Goal: Task Accomplishment & Management: Manage account settings

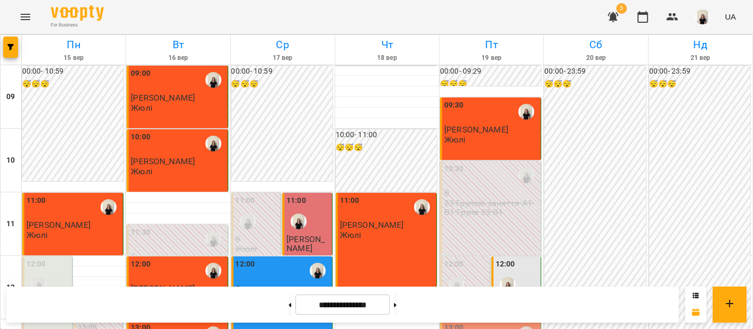
scroll to position [177, 0]
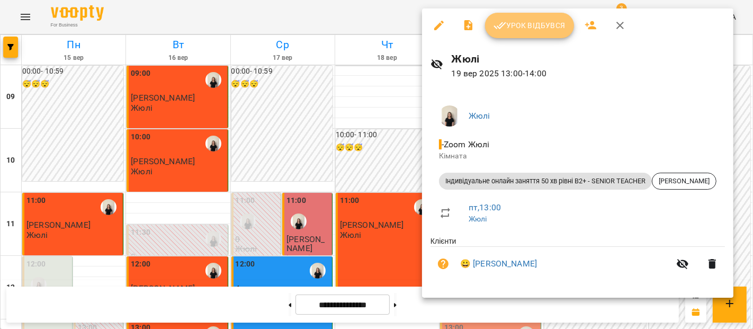
click at [547, 24] on span "Урок відбувся" at bounding box center [529, 25] width 72 height 13
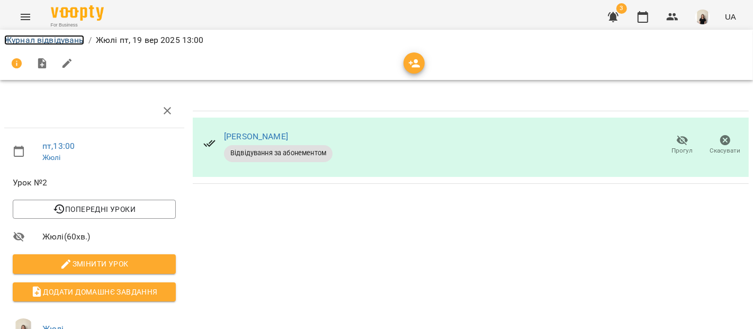
click at [59, 38] on link "Журнал відвідувань" at bounding box center [44, 40] width 80 height 10
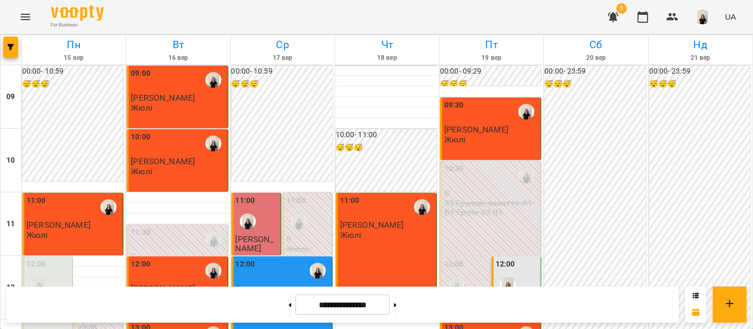
scroll to position [171, 0]
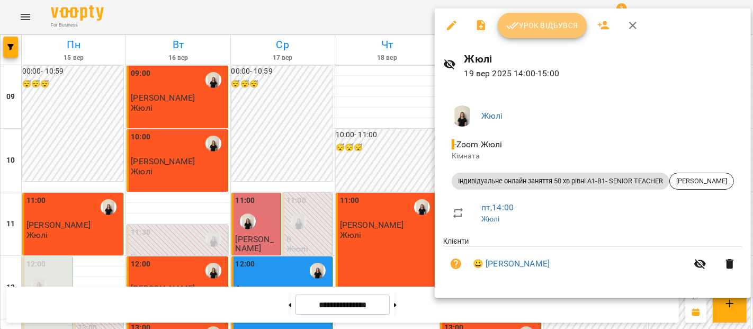
click at [538, 23] on span "Урок відбувся" at bounding box center [542, 25] width 72 height 13
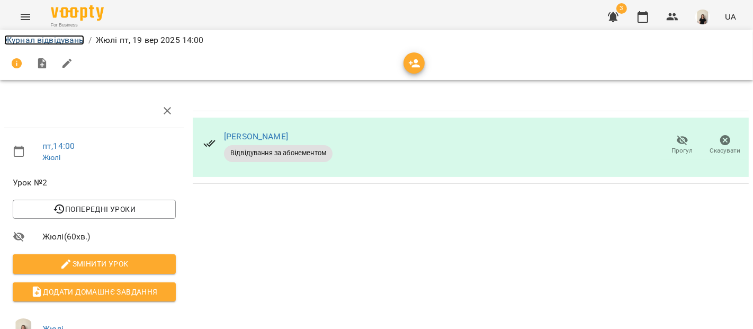
click at [64, 40] on link "Журнал відвідувань" at bounding box center [44, 40] width 80 height 10
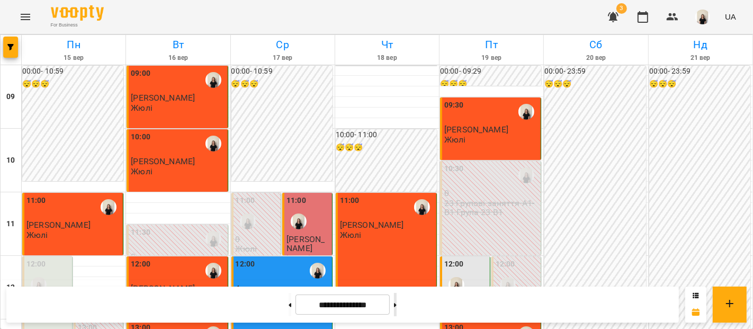
click at [396, 304] on button at bounding box center [395, 304] width 3 height 23
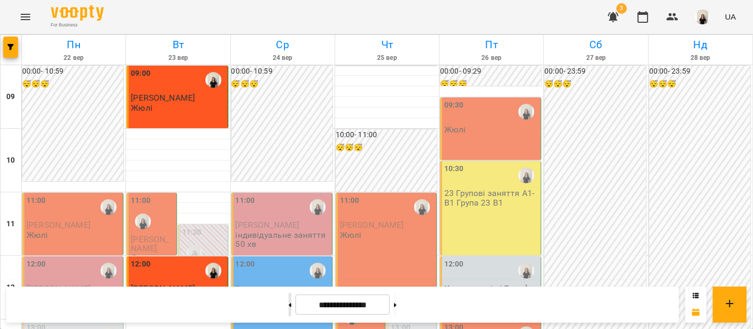
click at [288, 306] on button at bounding box center [289, 304] width 3 height 23
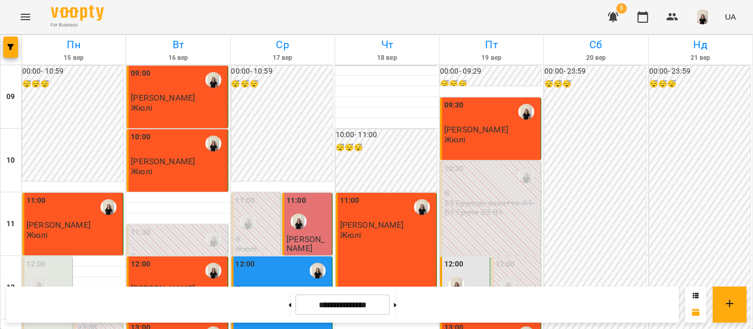
scroll to position [431, 0]
click at [396, 314] on button at bounding box center [395, 304] width 3 height 23
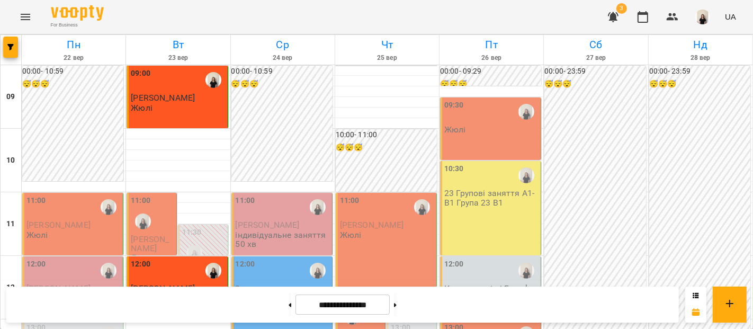
scroll to position [434, 0]
click at [288, 303] on button at bounding box center [289, 304] width 3 height 23
type input "**********"
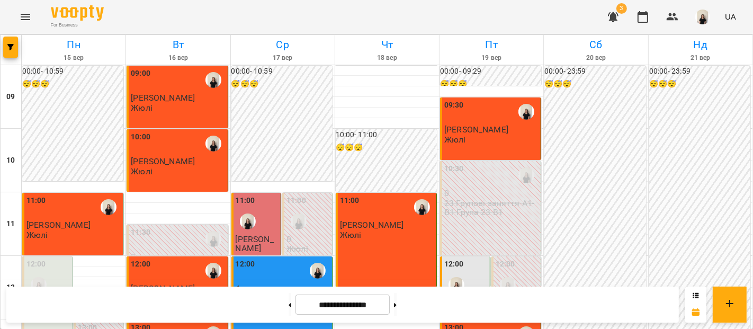
scroll to position [187, 0]
